Goal: Communication & Community: Ask a question

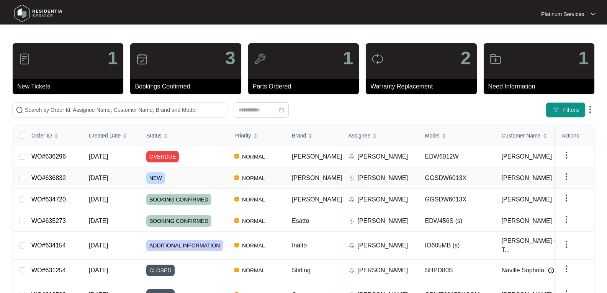
click at [156, 177] on span "NEW" at bounding box center [155, 177] width 19 height 11
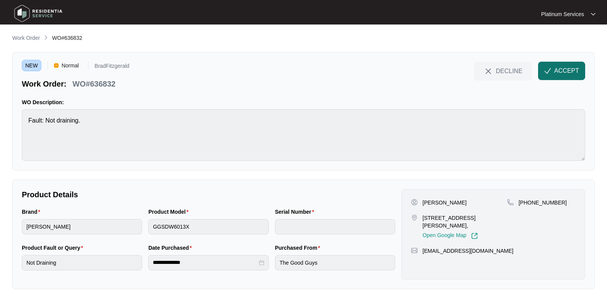
click at [557, 68] on span "ACCEPT" at bounding box center [566, 70] width 25 height 9
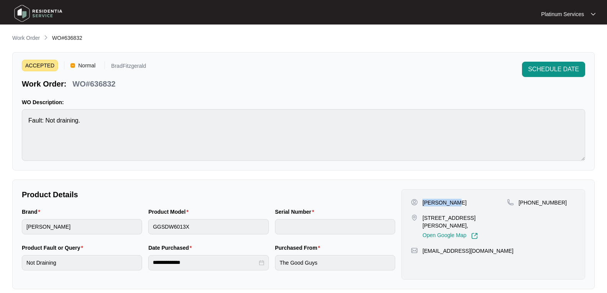
drag, startPoint x: 459, startPoint y: 203, endPoint x: 423, endPoint y: 202, distance: 35.6
click at [423, 202] on div "[PERSON_NAME]" at bounding box center [459, 203] width 96 height 8
copy p "[PERSON_NAME]"
drag, startPoint x: 518, startPoint y: 219, endPoint x: 451, endPoint y: 217, distance: 67.0
click at [429, 216] on div "[PERSON_NAME] [STREET_ADDRESS][PERSON_NAME], Open Google Map [PHONE_NUMBER]" at bounding box center [493, 219] width 165 height 41
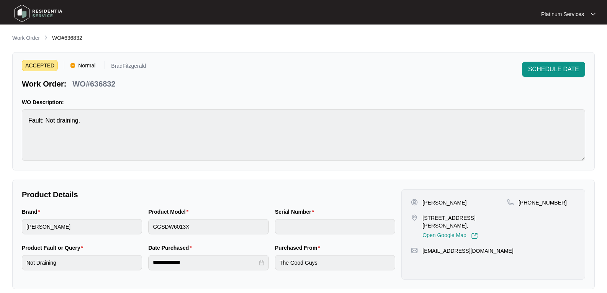
click at [532, 225] on div "[PHONE_NUMBER]" at bounding box center [541, 219] width 69 height 41
drag, startPoint x: 511, startPoint y: 216, endPoint x: 422, endPoint y: 216, distance: 88.4
click at [422, 216] on div "[PERSON_NAME] [STREET_ADDRESS][PERSON_NAME], Open Google Map [PHONE_NUMBER]" at bounding box center [493, 219] width 165 height 41
click at [528, 233] on div "[PERSON_NAME] [STREET_ADDRESS][PERSON_NAME], Open Google Map [PHONE_NUMBER] [EM…" at bounding box center [493, 234] width 184 height 90
drag, startPoint x: 507, startPoint y: 216, endPoint x: 420, endPoint y: 217, distance: 87.3
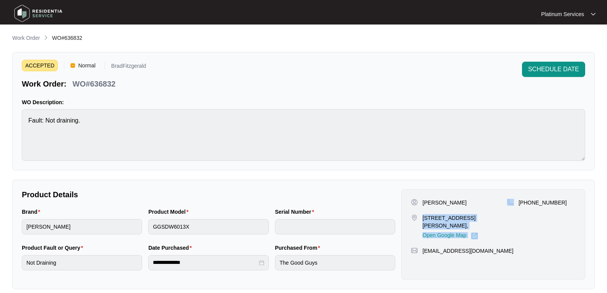
click at [420, 217] on div "[PERSON_NAME] [STREET_ADDRESS][PERSON_NAME], Open Google Map [PHONE_NUMBER]" at bounding box center [493, 219] width 165 height 41
click at [423, 212] on div "[PERSON_NAME] [STREET_ADDRESS][PERSON_NAME], Open Google Map" at bounding box center [459, 219] width 96 height 41
drag, startPoint x: 421, startPoint y: 217, endPoint x: 504, endPoint y: 221, distance: 82.8
click at [504, 221] on div "[STREET_ADDRESS][PERSON_NAME], Open Google Map" at bounding box center [459, 226] width 96 height 25
copy p "[STREET_ADDRESS][PERSON_NAME]"
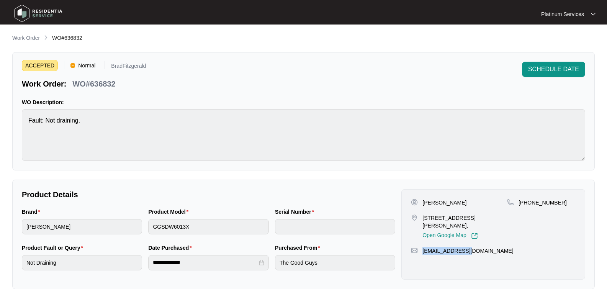
drag, startPoint x: 476, startPoint y: 246, endPoint x: 423, endPoint y: 246, distance: 53.2
click at [423, 247] on div "[EMAIL_ADDRESS][DOMAIN_NAME]" at bounding box center [493, 251] width 165 height 8
copy p "[EMAIL_ADDRESS][DOMAIN_NAME]"
drag, startPoint x: 560, startPoint y: 201, endPoint x: 517, endPoint y: 203, distance: 43.3
click at [517, 203] on div "[PHONE_NUMBER]" at bounding box center [541, 203] width 69 height 8
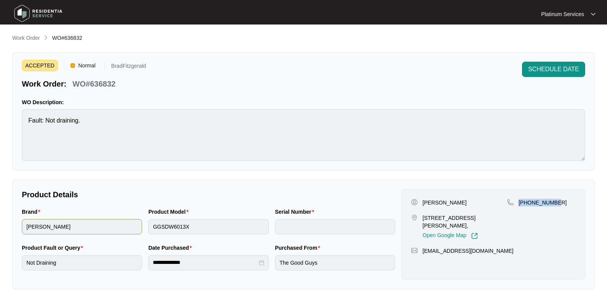
copy p "[PHONE_NUMBER]"
click at [126, 221] on div "Brand [PERSON_NAME] Product Model GGSDW6013X Serial Number" at bounding box center [208, 225] width 379 height 36
click at [0, 226] on html "**********" at bounding box center [303, 254] width 607 height 508
click at [0, 122] on html "**********" at bounding box center [303, 254] width 607 height 508
click at [100, 86] on p "WO#636832" at bounding box center [93, 83] width 43 height 11
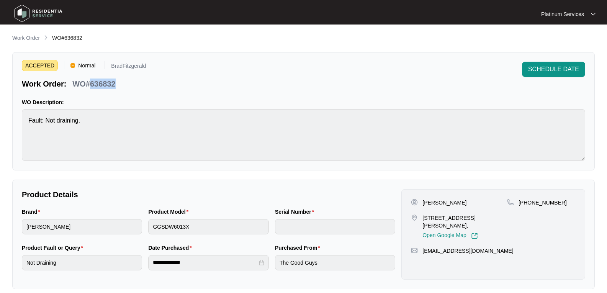
click at [100, 86] on p "WO#636832" at bounding box center [93, 83] width 43 height 11
copy p "636832"
drag, startPoint x: 34, startPoint y: 9, endPoint x: 33, endPoint y: 14, distance: 5.0
click at [33, 9] on img at bounding box center [38, 13] width 54 height 23
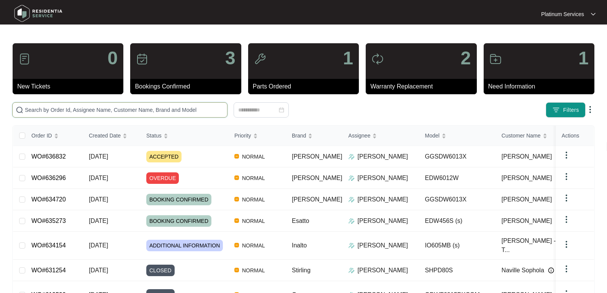
click at [85, 111] on input "text" at bounding box center [124, 110] width 199 height 8
paste input "629745"
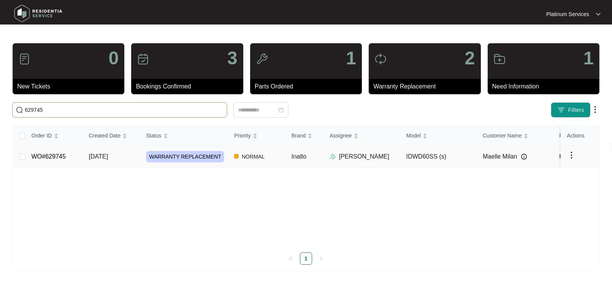
type input "629745"
click at [108, 155] on span "[DATE]" at bounding box center [98, 156] width 19 height 7
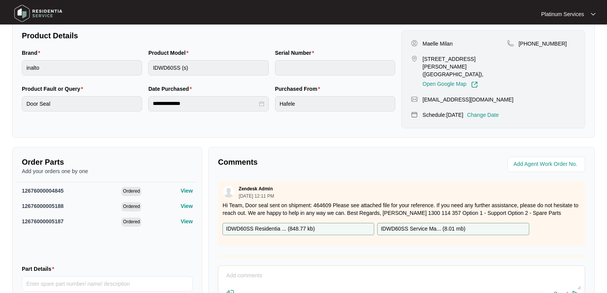
scroll to position [224, 0]
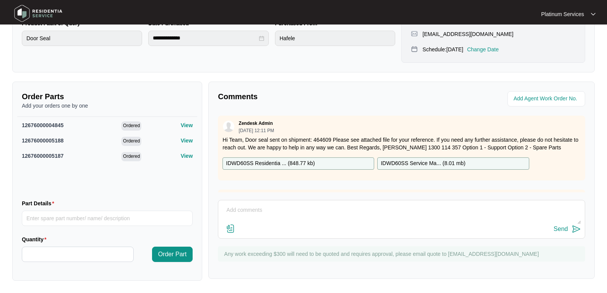
click at [262, 209] on textarea at bounding box center [401, 214] width 359 height 20
type textarea "Hi Team, May we ask for an eta of the replacement unit? Thank you."
click at [579, 227] on img at bounding box center [576, 228] width 9 height 9
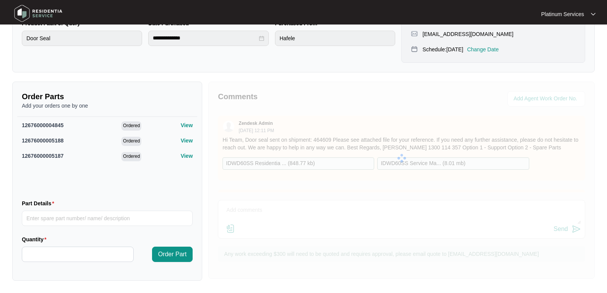
scroll to position [0, 0]
